Goal: Task Accomplishment & Management: Complete application form

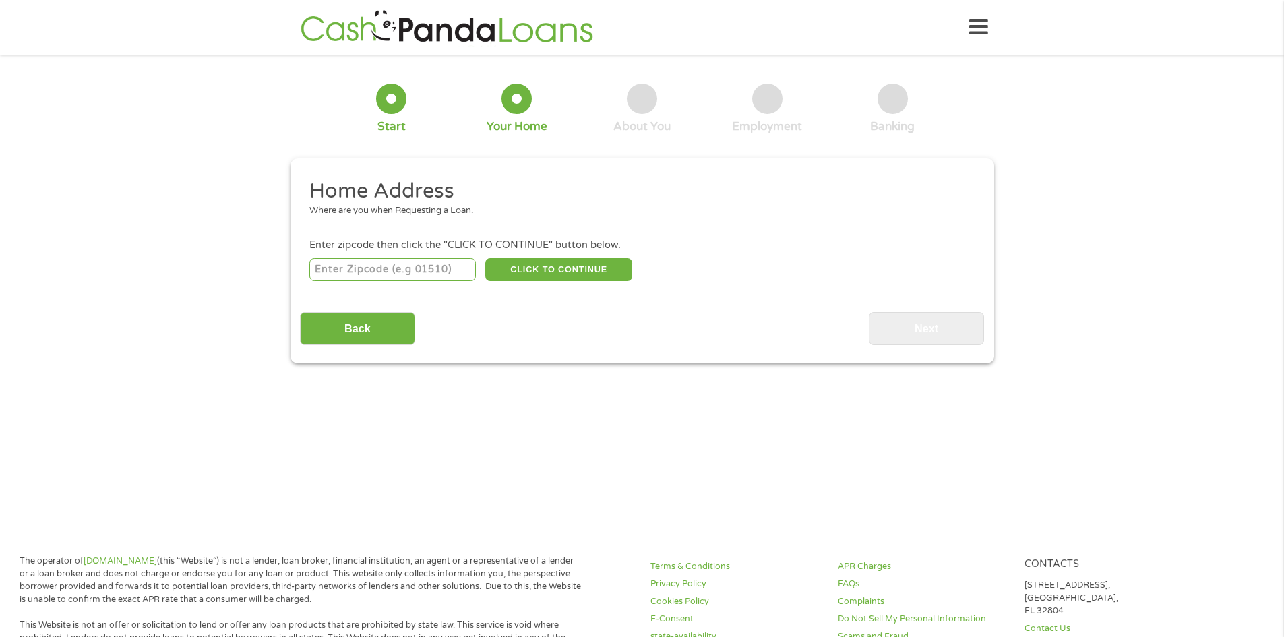
click at [402, 268] on input "number" at bounding box center [392, 269] width 167 height 23
type input "01440"
click at [533, 270] on button "CLICK TO CONTINUE" at bounding box center [558, 269] width 147 height 23
type input "01440"
type input "[PERSON_NAME]"
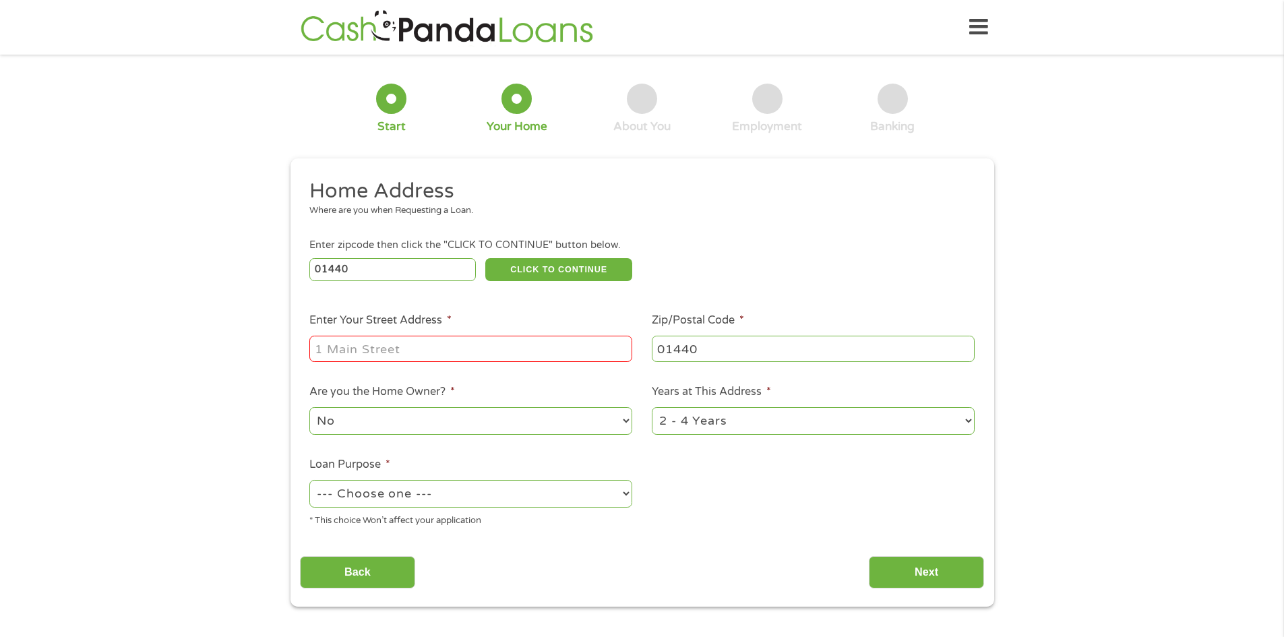
click at [477, 345] on input "Enter Your Street Address *" at bounding box center [470, 349] width 323 height 26
type input "[STREET_ADDRESS]"
click at [510, 419] on select "No Yes" at bounding box center [470, 421] width 323 height 28
select select "yes"
click at [309, 407] on select "No Yes" at bounding box center [470, 421] width 323 height 28
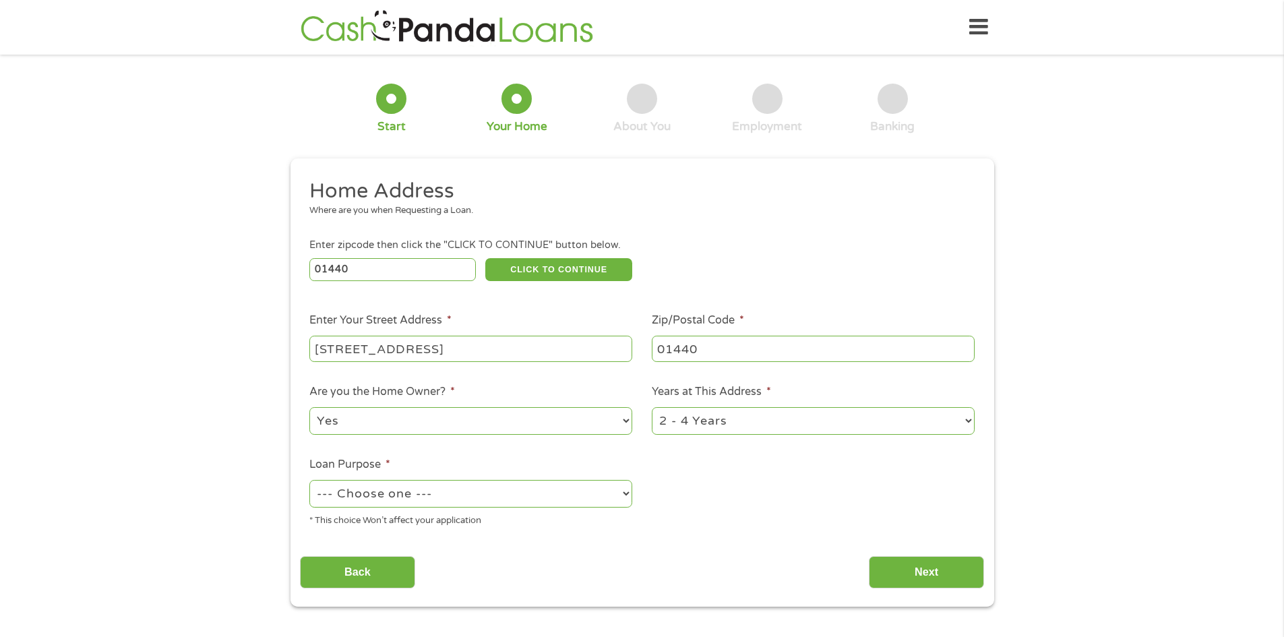
click at [461, 494] on select "--- Choose one --- Pay Bills Debt Consolidation Home Improvement Major Purchase…" at bounding box center [470, 494] width 323 height 28
select select "paybills"
click at [309, 480] on select "--- Choose one --- Pay Bills Debt Consolidation Home Improvement Major Purchase…" at bounding box center [470, 494] width 323 height 28
click at [758, 423] on select "1 Year or less 1 - 2 Years 2 - 4 Years Over 4 Years" at bounding box center [813, 421] width 323 height 28
select select "60months"
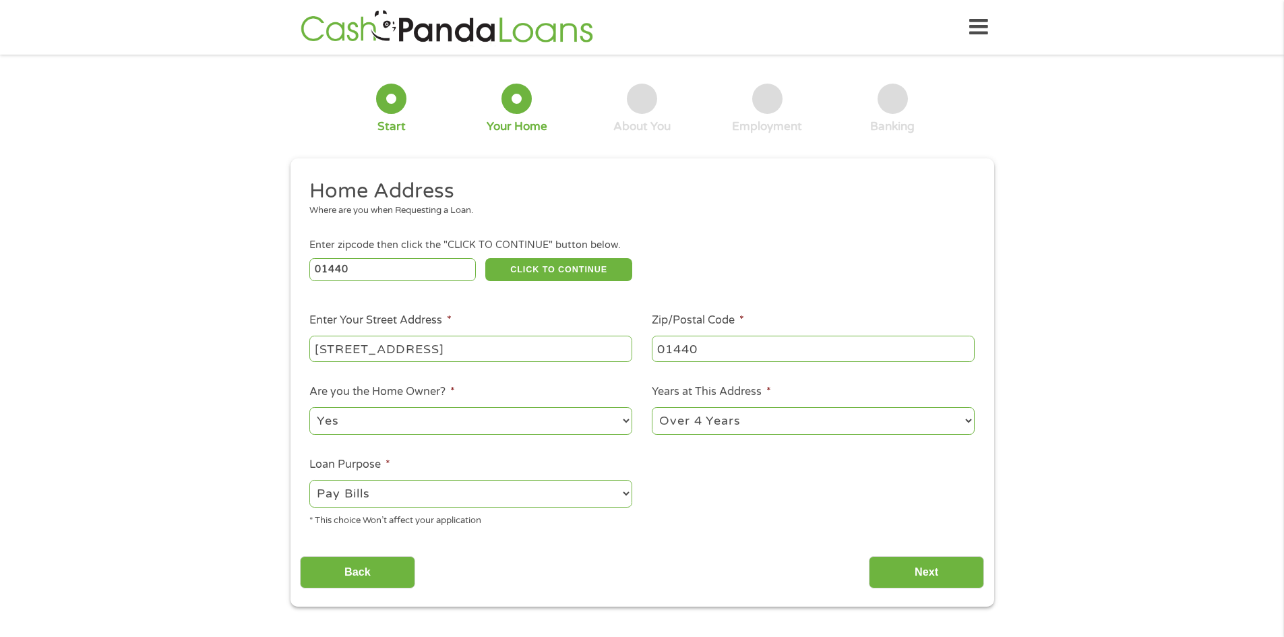
click at [652, 407] on select "1 Year or less 1 - 2 Years 2 - 4 Years Over 4 Years" at bounding box center [813, 421] width 323 height 28
click at [895, 568] on input "Next" at bounding box center [926, 572] width 115 height 33
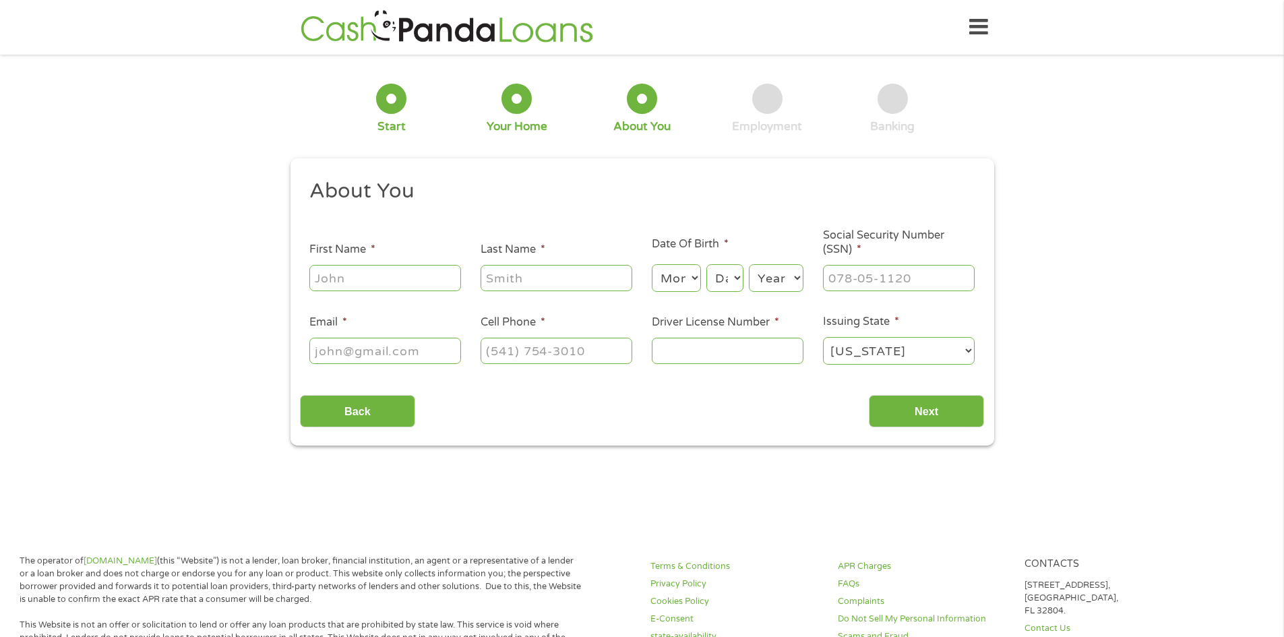
click at [401, 279] on input "First Name *" at bounding box center [385, 278] width 152 height 26
type input "[PERSON_NAME]"
type input "[EMAIL_ADDRESS][DOMAIN_NAME]"
type input "[PHONE_NUMBER]"
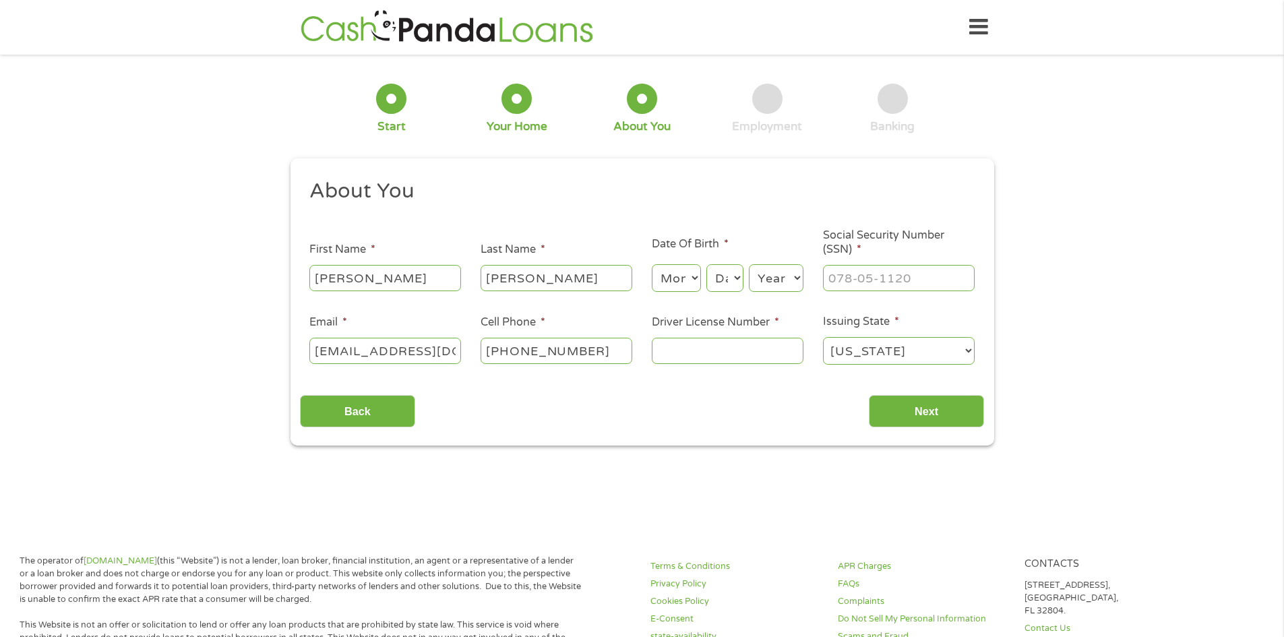
click at [690, 278] on select "Month 1 2 3 4 5 6 7 8 9 10 11 12" at bounding box center [676, 278] width 49 height 28
select select "10"
click at [652, 264] on select "Month 1 2 3 4 5 6 7 8 9 10 11 12" at bounding box center [676, 278] width 49 height 28
click at [725, 282] on select "Day 1 2 3 4 5 6 7 8 9 10 11 12 13 14 15 16 17 18 19 20 21 22 23 24 25 26 27 28 …" at bounding box center [725, 278] width 36 height 28
select select "30"
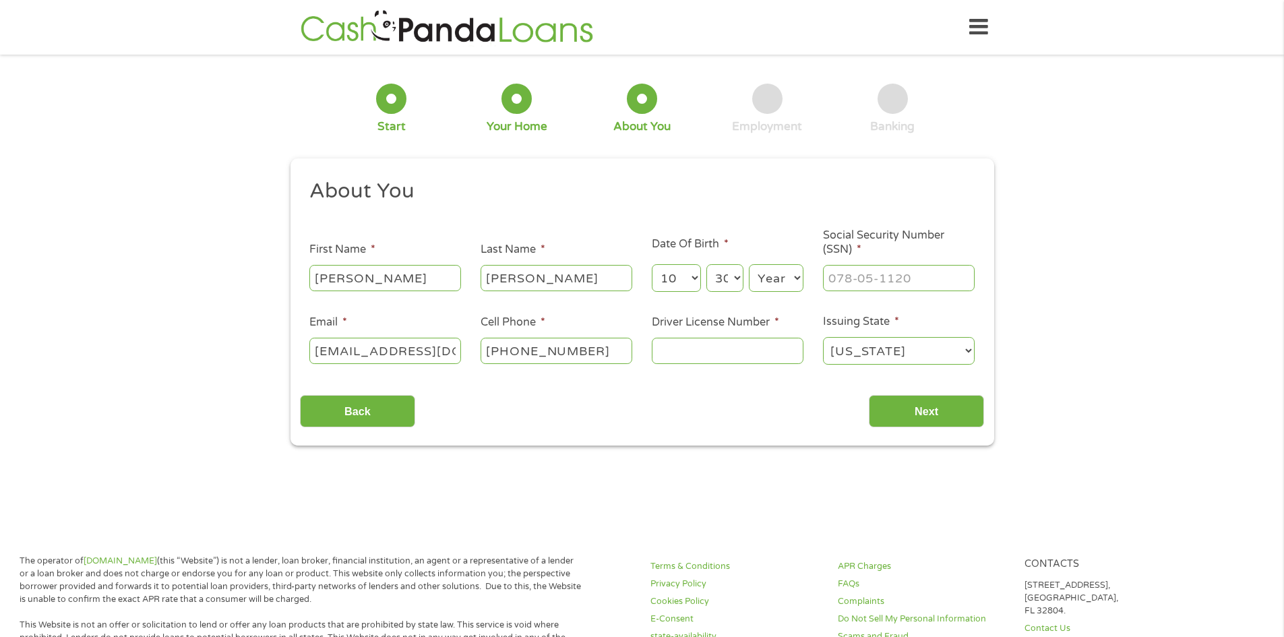
click at [707, 264] on select "Day 1 2 3 4 5 6 7 8 9 10 11 12 13 14 15 16 17 18 19 20 21 22 23 24 25 26 27 28 …" at bounding box center [725, 278] width 36 height 28
click at [774, 276] on select "Year [DATE] 2006 2005 2004 2003 2002 2001 2000 1999 1998 1997 1996 1995 1994 19…" at bounding box center [776, 278] width 55 height 28
select select "1961"
click at [749, 264] on select "Year [DATE] 2006 2005 2004 2003 2002 2001 2000 1999 1998 1997 1996 1995 1994 19…" at bounding box center [776, 278] width 55 height 28
click at [885, 280] on input "___-__-____" at bounding box center [899, 278] width 152 height 26
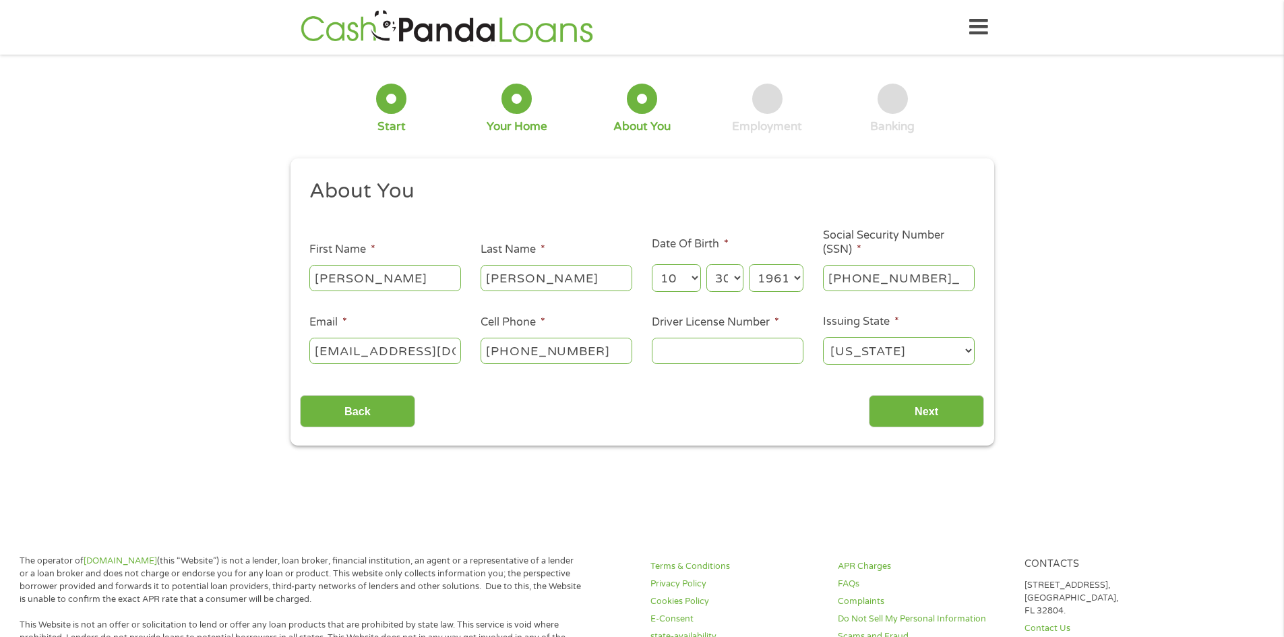
type input "067-60-7837"
click at [684, 357] on input "Driver License Number *" at bounding box center [728, 351] width 152 height 26
type input "SA7350484"
click at [896, 412] on input "Next" at bounding box center [926, 411] width 115 height 33
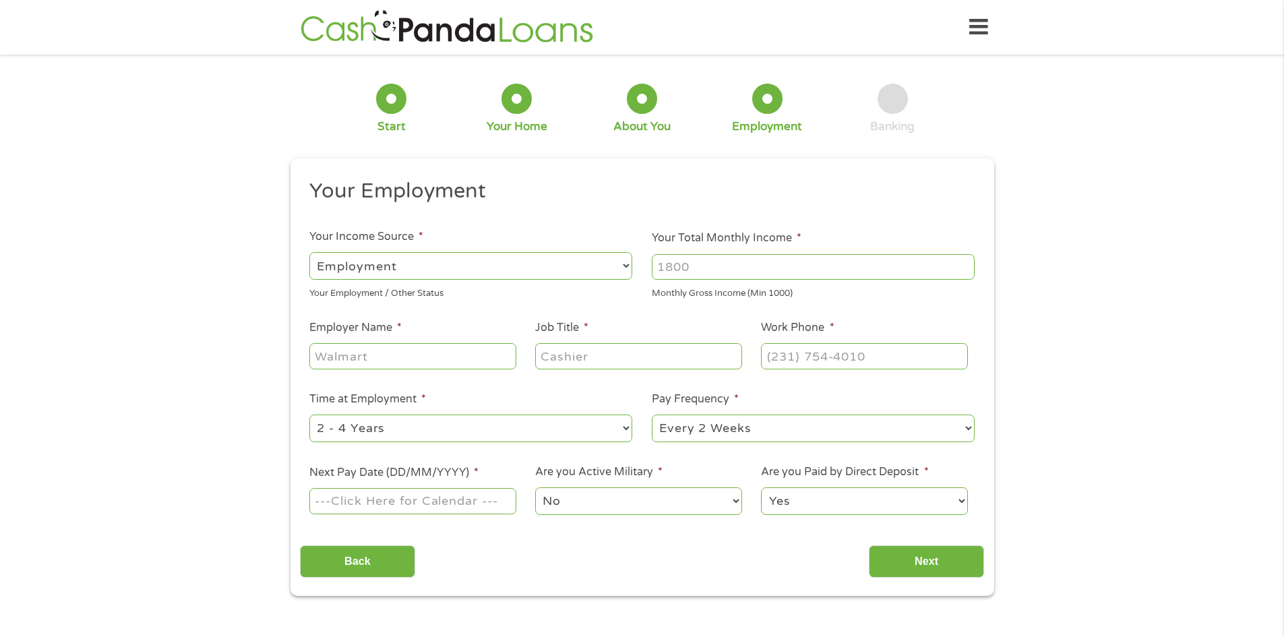
click at [351, 271] on select "--- Choose one --- Employment [DEMOGRAPHIC_DATA] Benefits" at bounding box center [470, 266] width 323 height 28
click at [710, 274] on input "Your Total Monthly Income *" at bounding box center [813, 267] width 323 height 26
type input "6000"
click at [402, 359] on input "Employer Name *" at bounding box center [412, 356] width 206 height 26
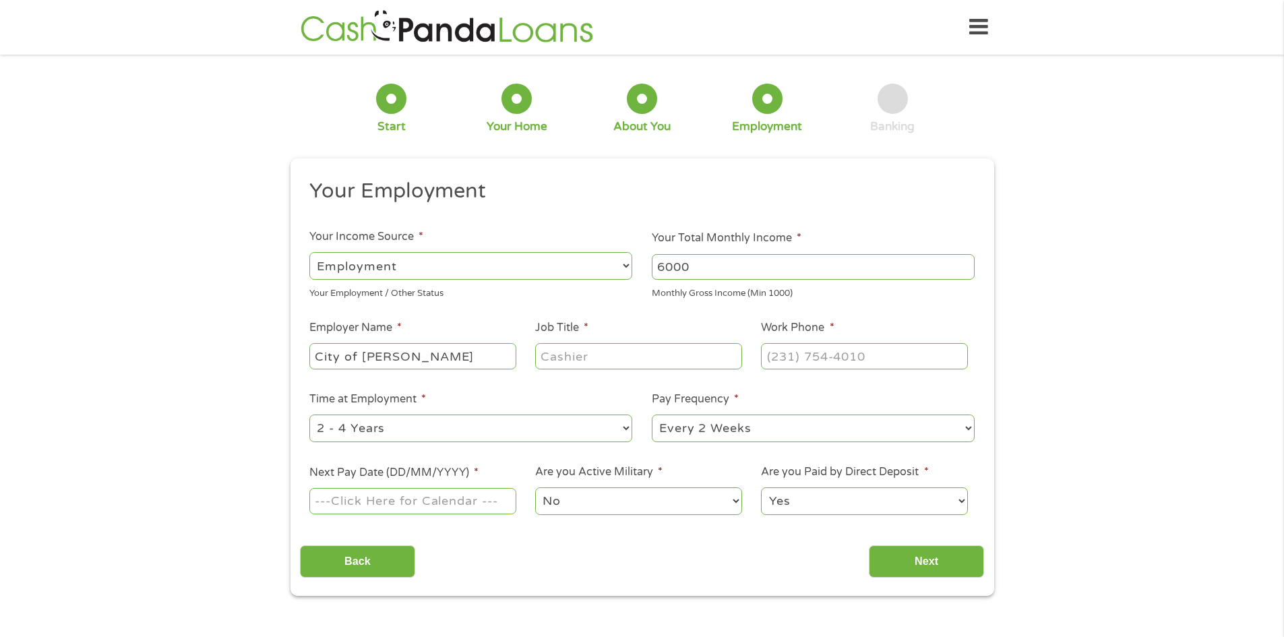
type input "City of [PERSON_NAME]"
click at [581, 349] on input "Job Title *" at bounding box center [638, 356] width 206 height 26
type input "Special Education Teacher"
click at [774, 353] on input "(___) ___-____" at bounding box center [864, 356] width 206 height 26
type input "[PHONE_NUMBER]"
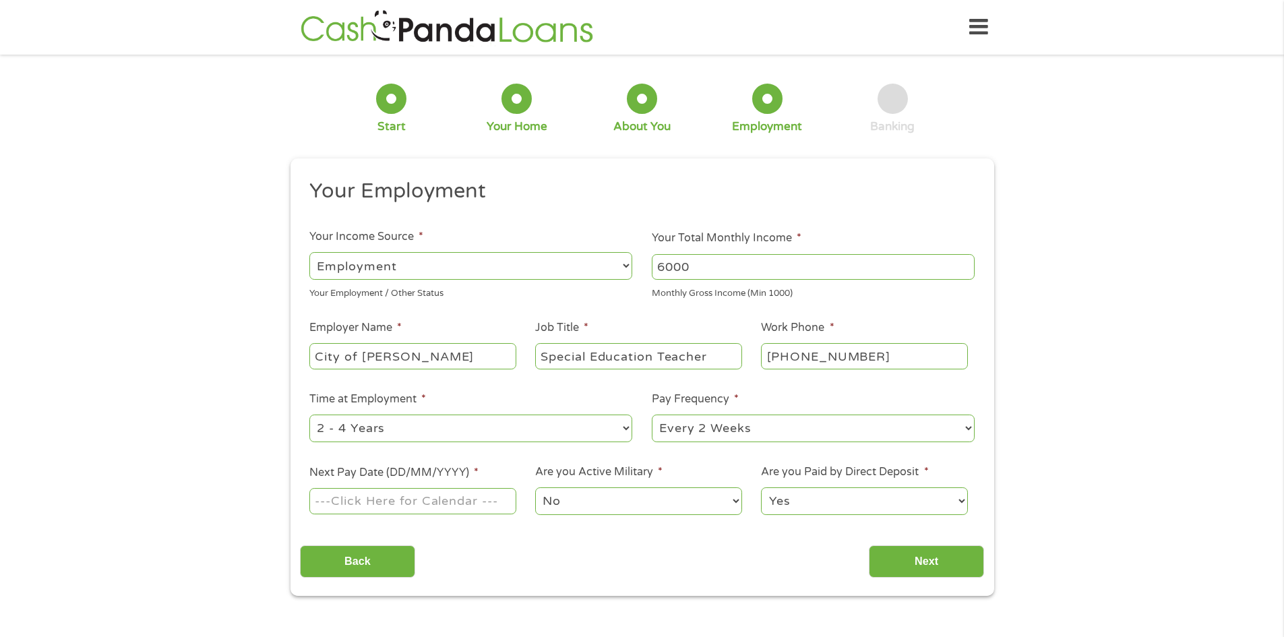
click at [465, 436] on select "--- Choose one --- 1 Year or less 1 - 2 Years 2 - 4 Years Over 4 Years" at bounding box center [470, 429] width 323 height 28
select select "60months"
click at [309, 415] on select "--- Choose one --- 1 Year or less 1 - 2 Years 2 - 4 Years Over 4 Years" at bounding box center [470, 429] width 323 height 28
click at [483, 504] on input "Next Pay Date (DD/MM/YYYY) *" at bounding box center [412, 501] width 206 height 26
type input "[DATE]"
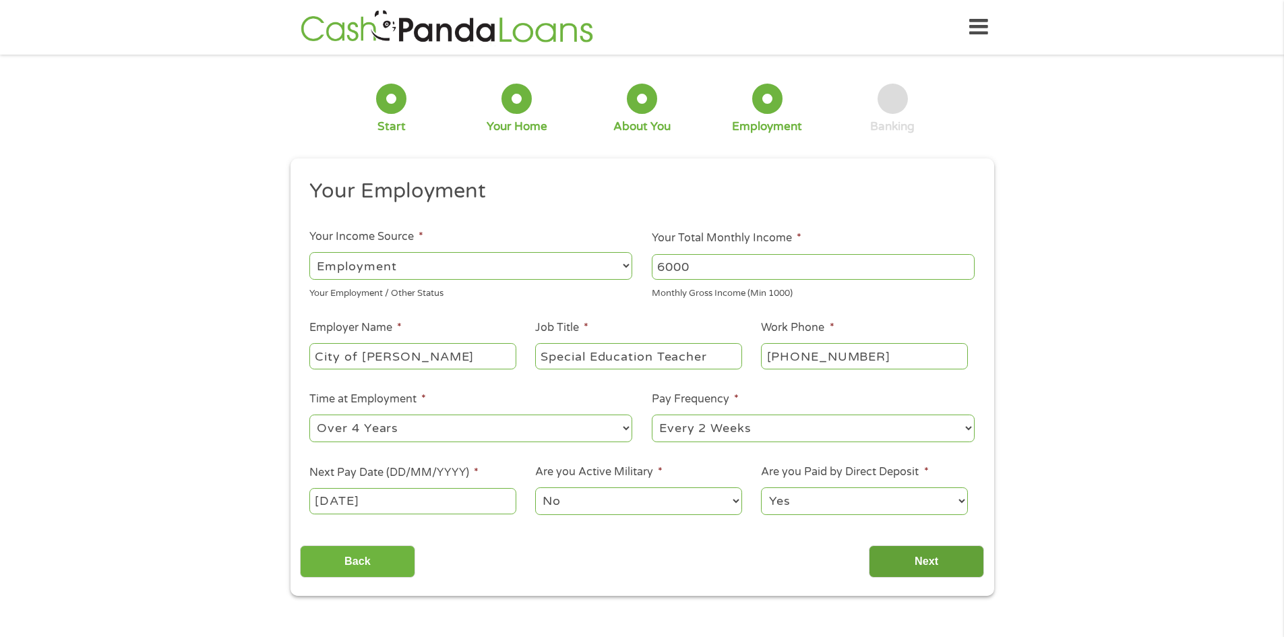
click at [897, 565] on input "Next" at bounding box center [926, 561] width 115 height 33
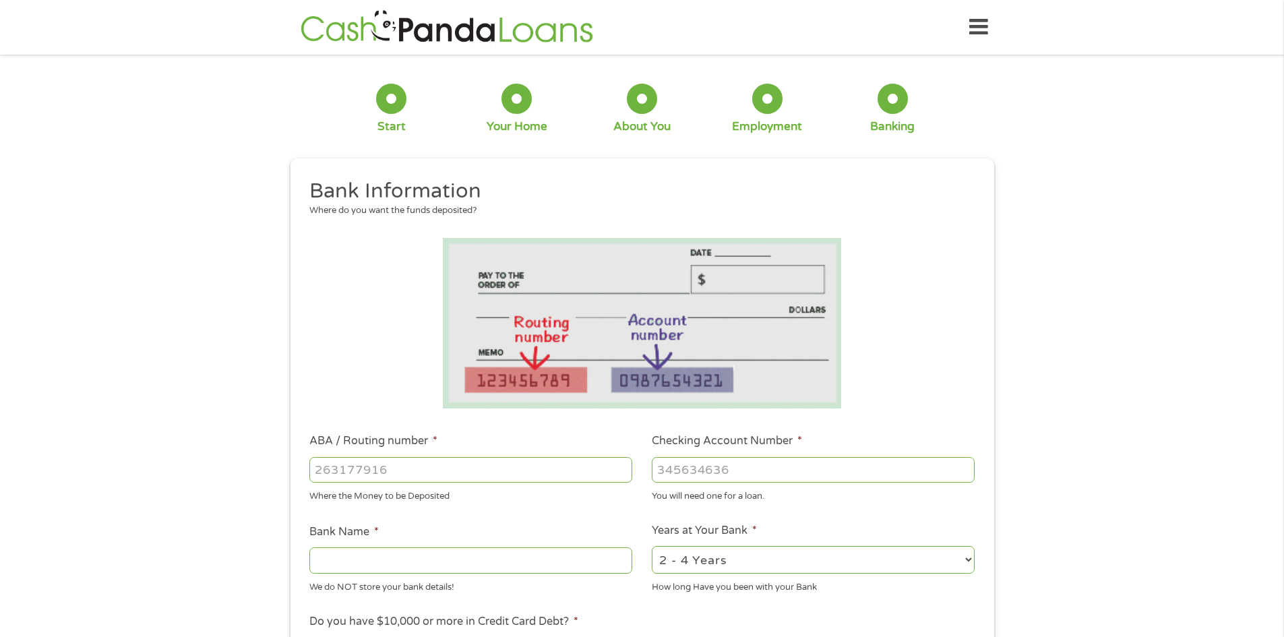
click at [345, 468] on input "ABA / Routing number *" at bounding box center [470, 470] width 323 height 26
type input "011400071"
type input "TD BANK NA"
type input "011400071"
click at [698, 469] on input "Checking Account Number *" at bounding box center [813, 470] width 323 height 26
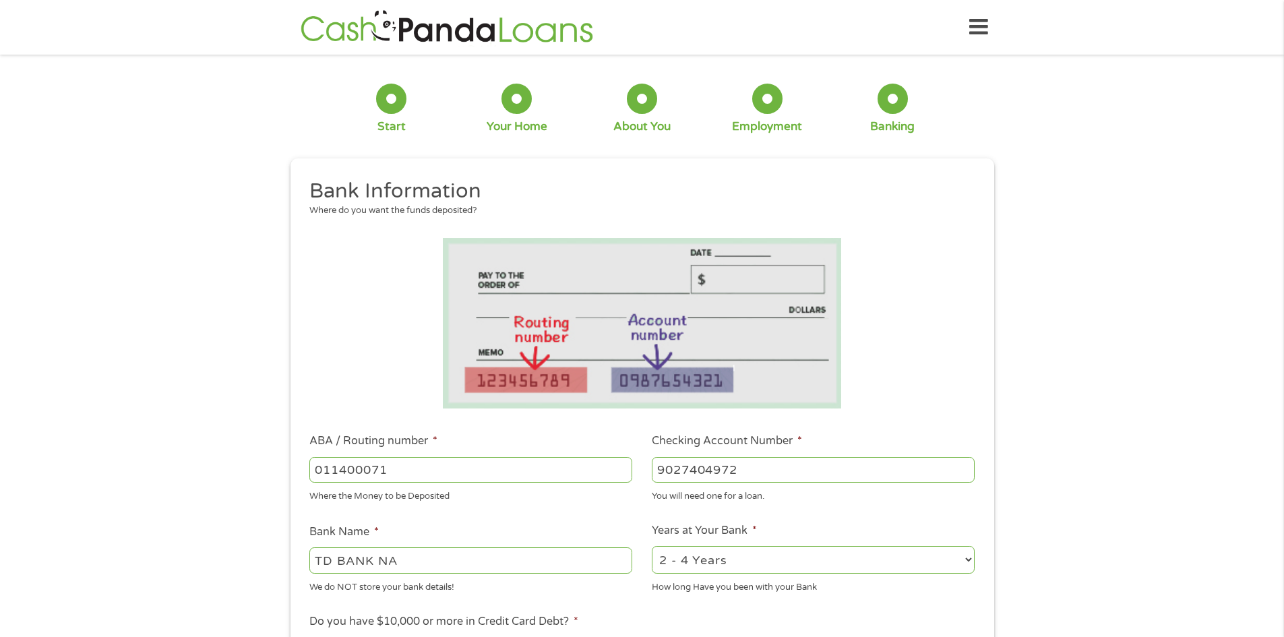
type input "9027404972"
click at [706, 564] on select "2 - 4 Years 6 - 12 Months 1 - 2 Years Over 4 Years" at bounding box center [813, 560] width 323 height 28
select select "60months"
click at [652, 546] on select "2 - 4 Years 6 - 12 Months 1 - 2 Years Over 4 Years" at bounding box center [813, 560] width 323 height 28
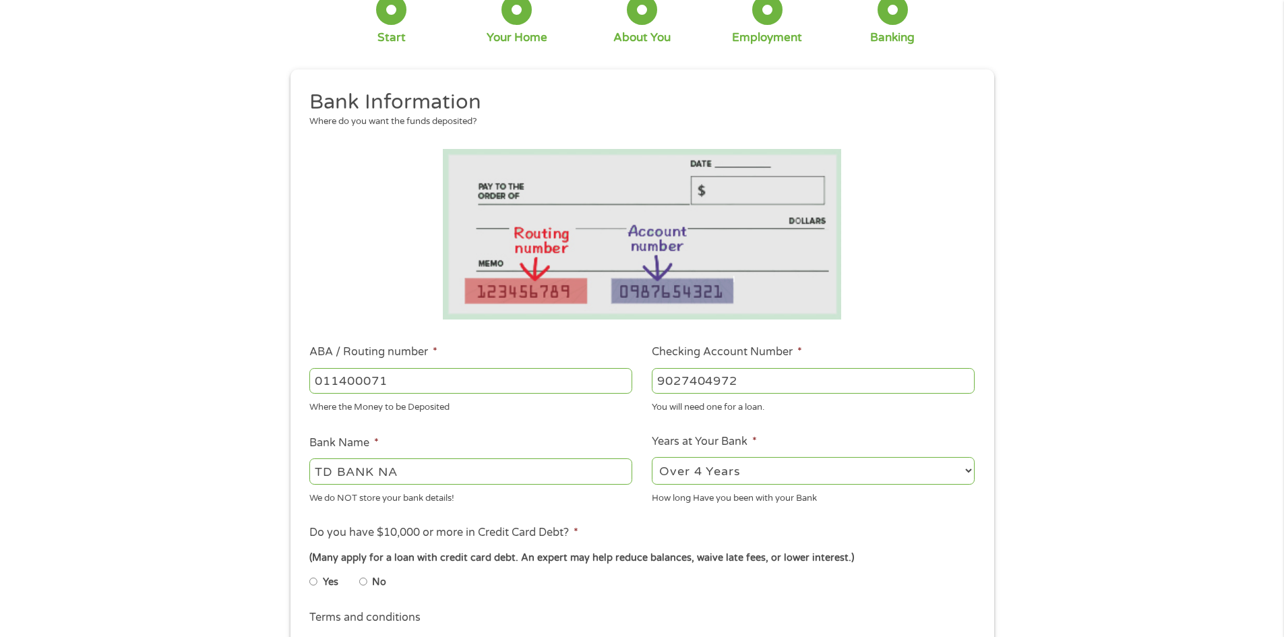
scroll to position [135, 0]
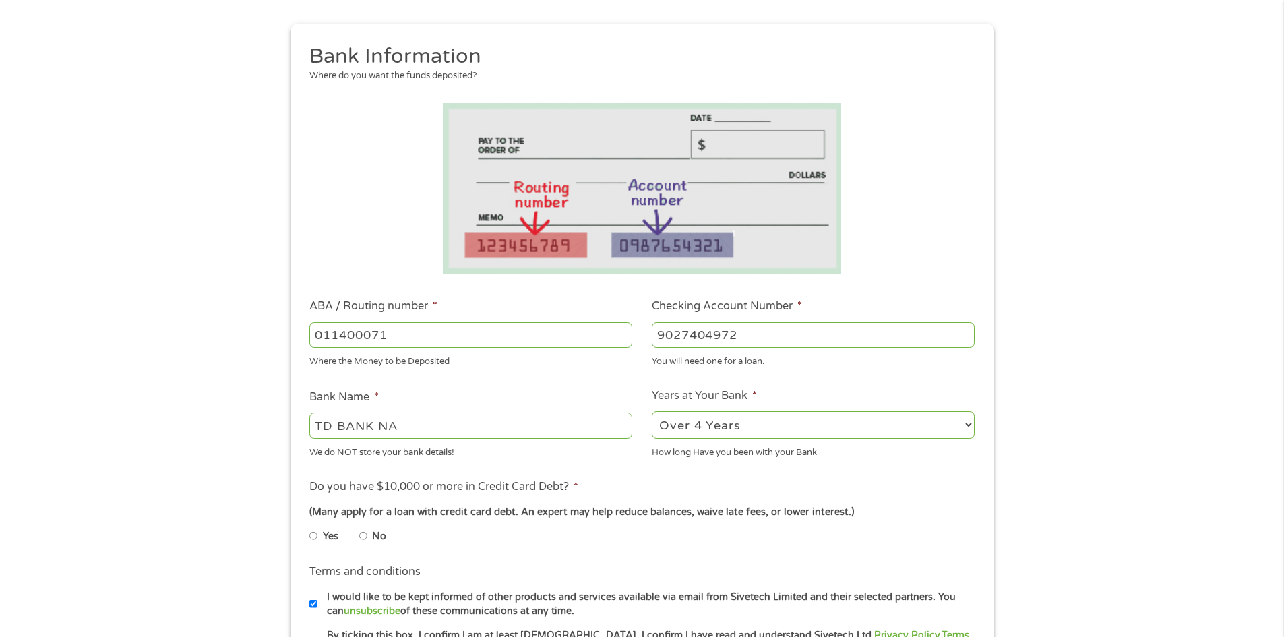
click at [313, 535] on input "Yes" at bounding box center [313, 536] width 8 height 22
radio input "true"
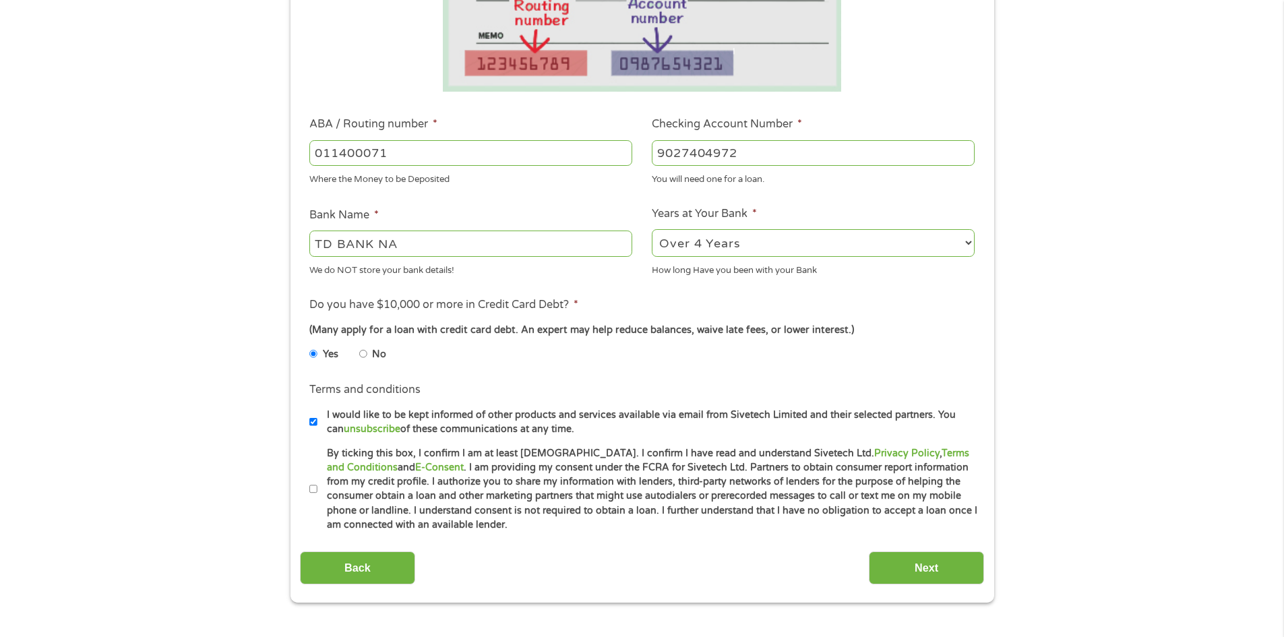
scroll to position [337, 0]
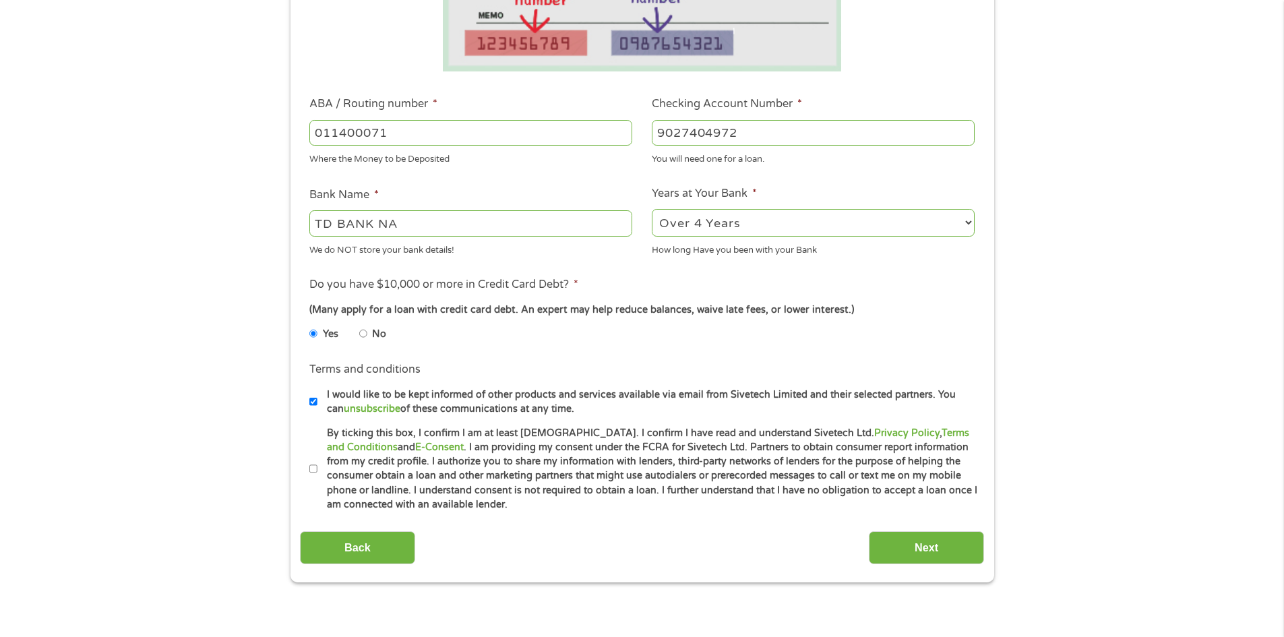
click at [312, 404] on input "I would like to be kept informed of other products and services available via e…" at bounding box center [313, 402] width 8 height 22
checkbox input "false"
click at [313, 469] on input "By ticking this box, I confirm I am at least [DEMOGRAPHIC_DATA]. I confirm I ha…" at bounding box center [313, 469] width 8 height 22
checkbox input "true"
click at [928, 550] on input "Next" at bounding box center [926, 547] width 115 height 33
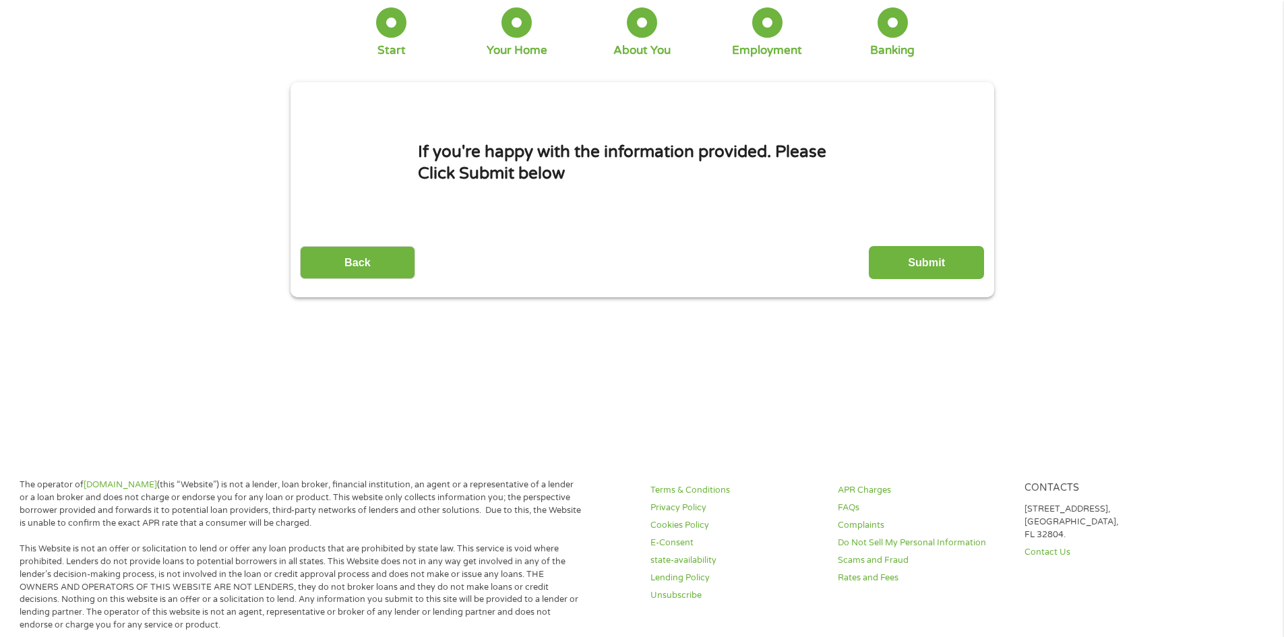
scroll to position [0, 0]
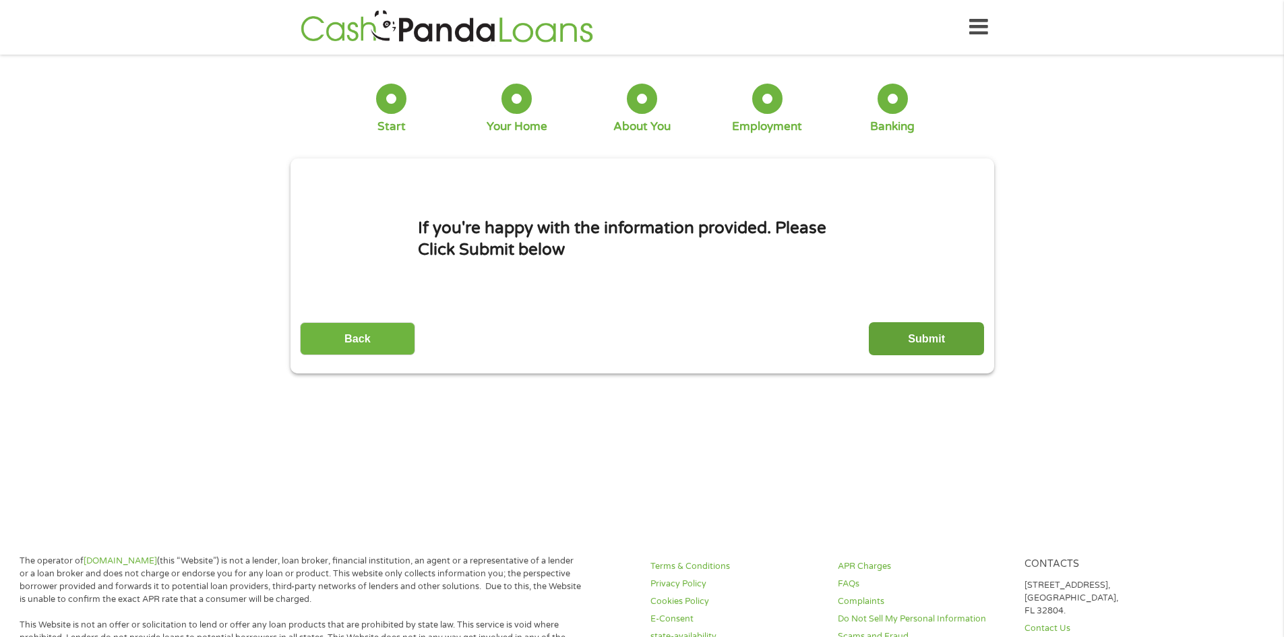
click at [921, 333] on input "Submit" at bounding box center [926, 338] width 115 height 33
